Goal: Transaction & Acquisition: Book appointment/travel/reservation

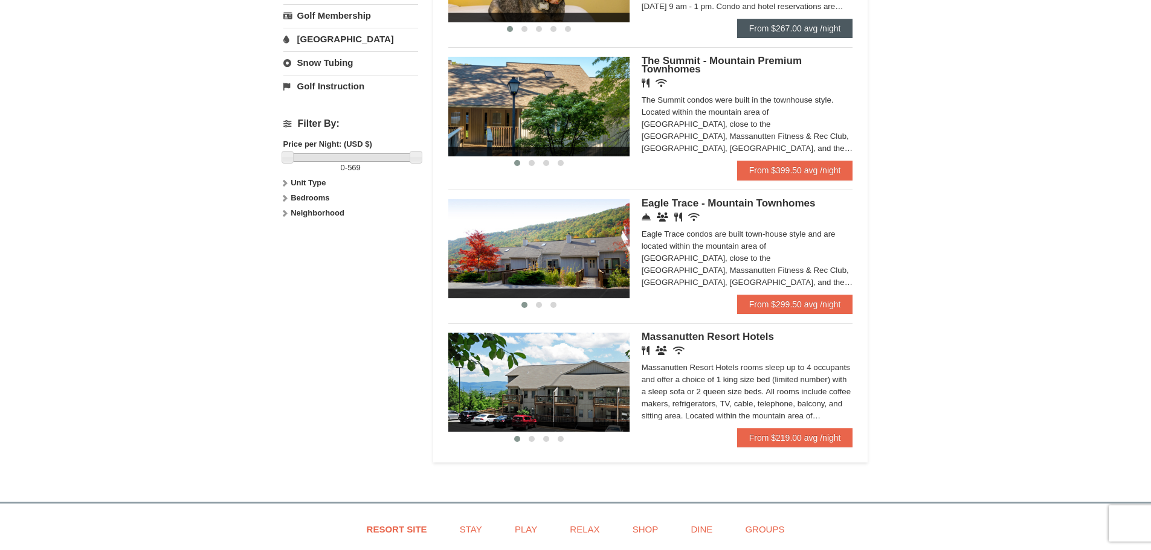
scroll to position [302, 0]
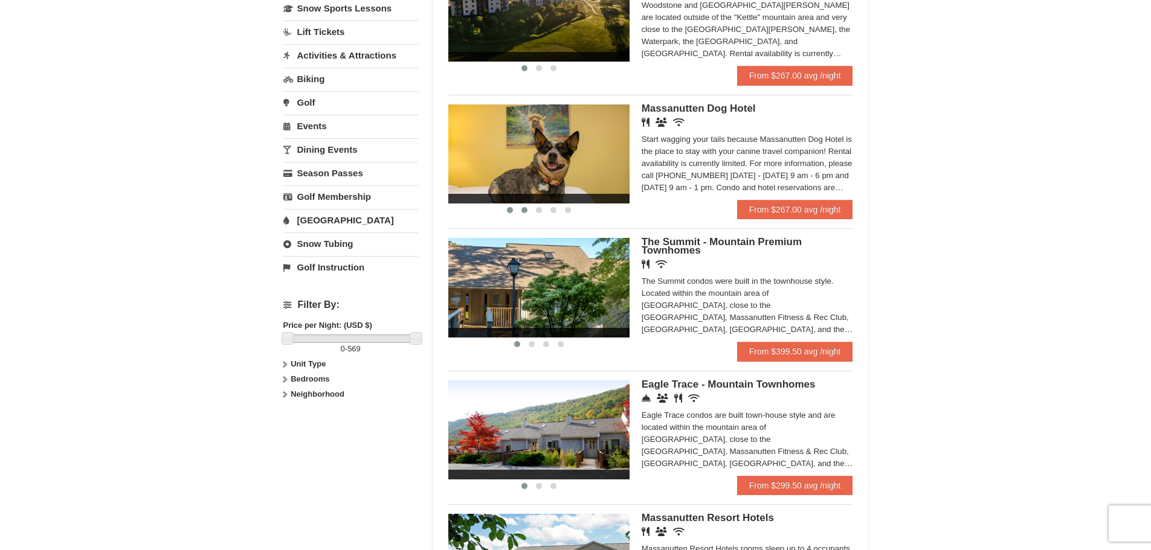
click at [525, 210] on span at bounding box center [524, 210] width 6 height 6
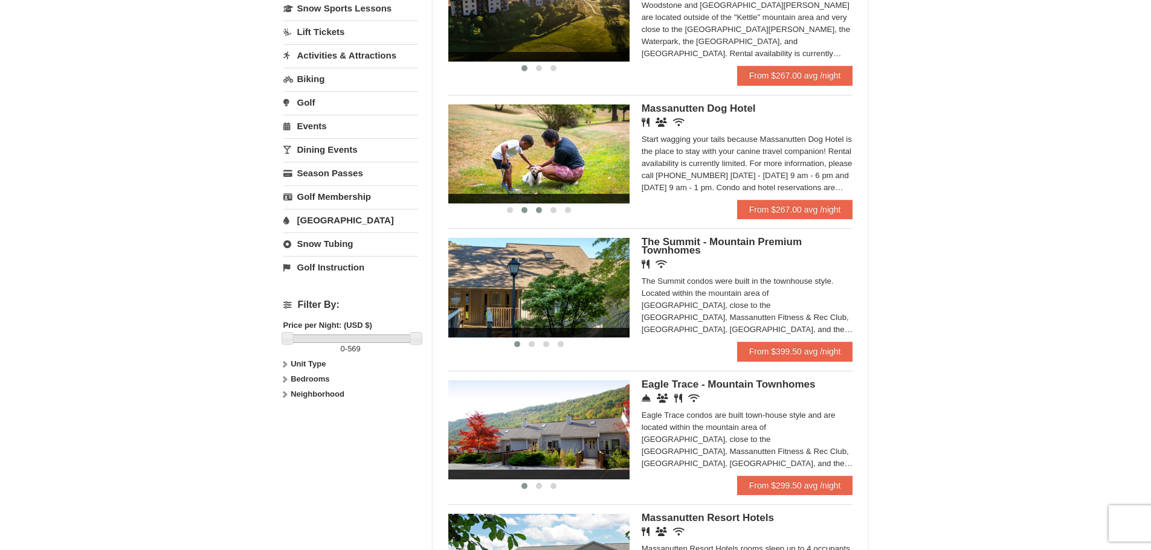
click at [536, 210] on span at bounding box center [539, 210] width 6 height 6
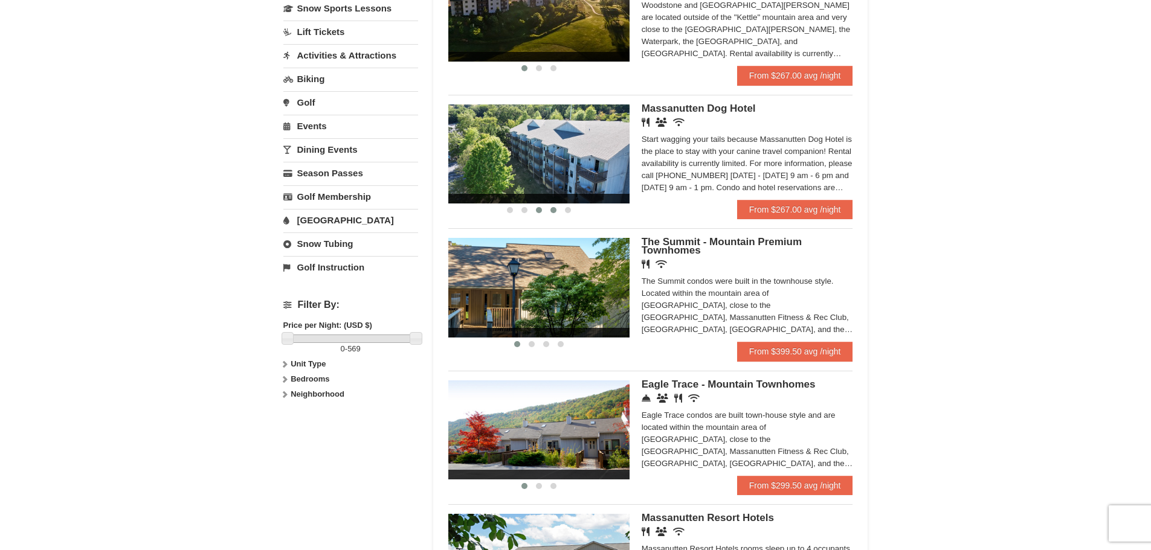
click at [555, 210] on span at bounding box center [553, 210] width 6 height 6
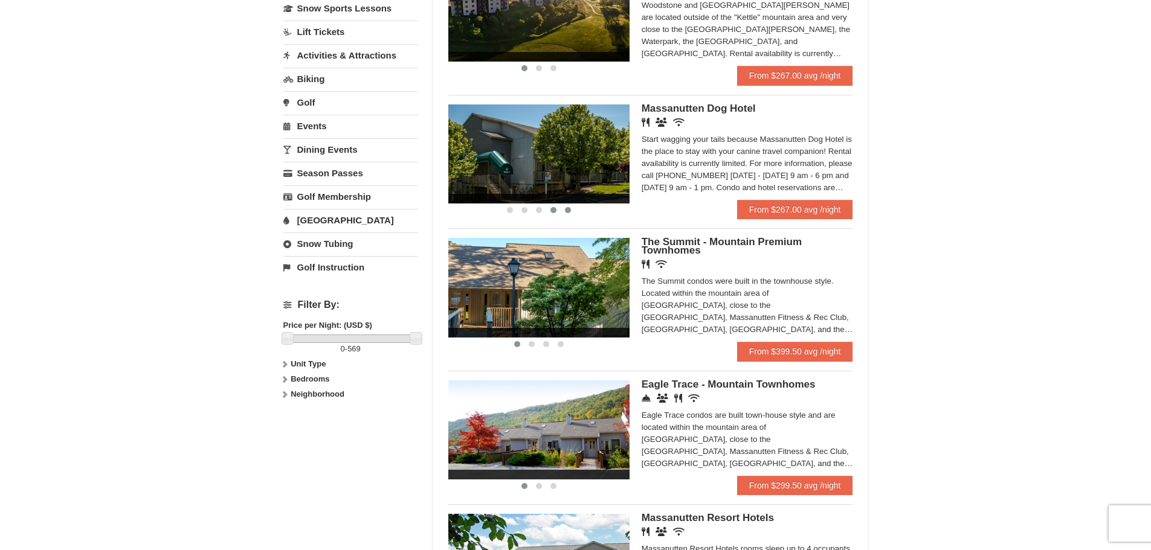
click at [566, 210] on span at bounding box center [568, 210] width 6 height 6
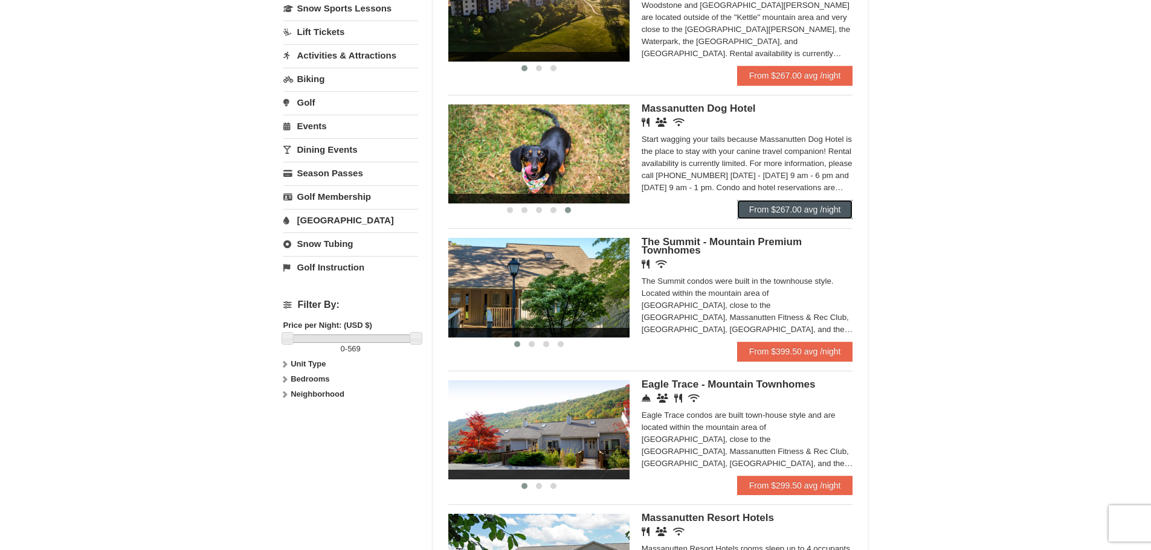
click at [805, 209] on link "From $267.00 avg /night" at bounding box center [795, 209] width 116 height 19
